Goal: Navigation & Orientation: Find specific page/section

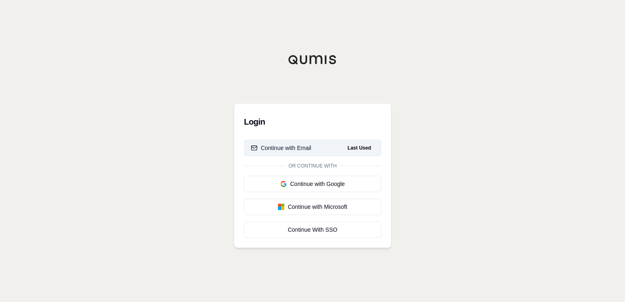
click at [292, 150] on div "Continue with Email" at bounding box center [281, 148] width 60 height 8
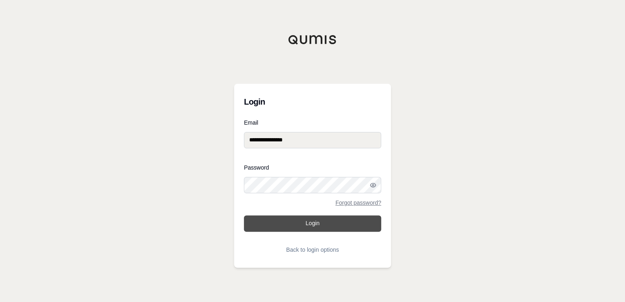
click at [290, 223] on button "Login" at bounding box center [312, 223] width 137 height 16
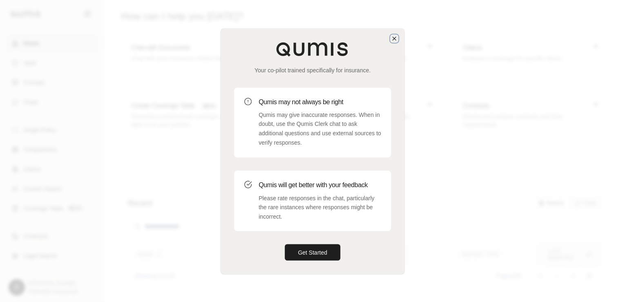
click at [395, 36] on icon "button" at bounding box center [394, 38] width 7 height 7
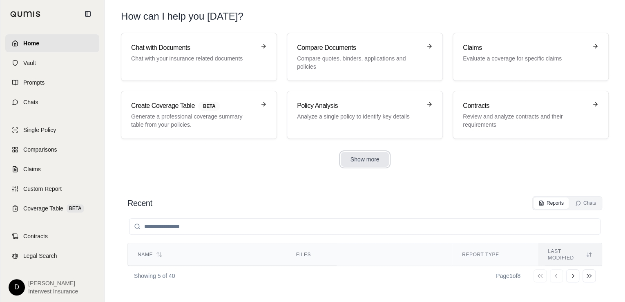
click at [359, 160] on button "Show more" at bounding box center [365, 159] width 49 height 15
